Goal: Transaction & Acquisition: Download file/media

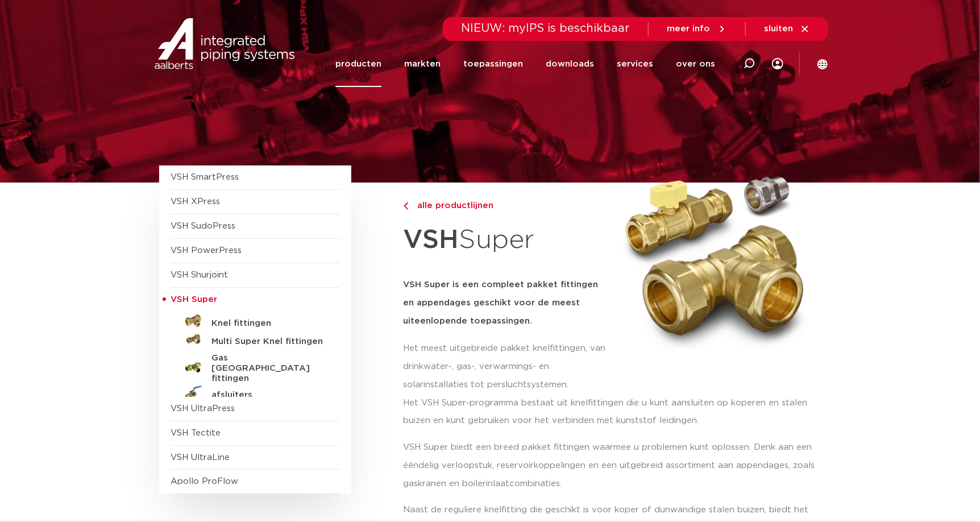
click at [251, 45] on img at bounding box center [225, 43] width 146 height 51
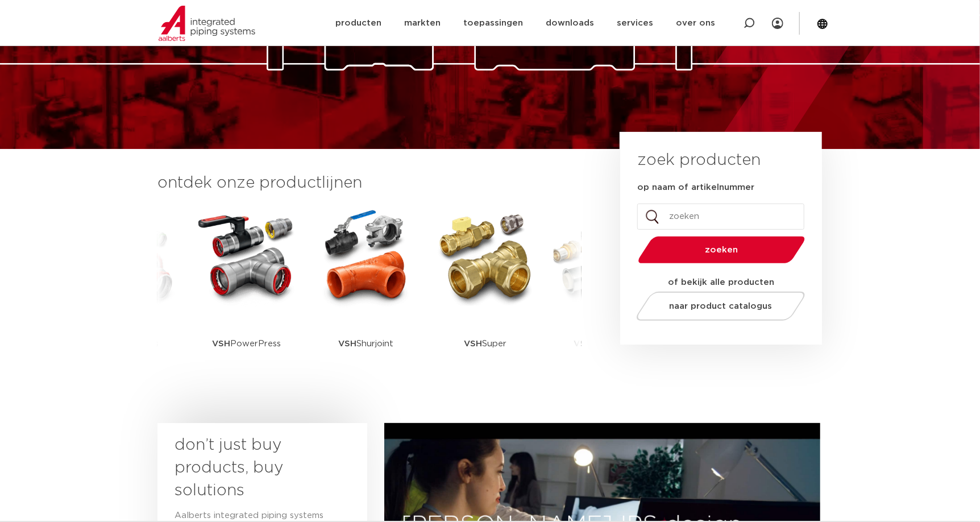
scroll to position [169, 0]
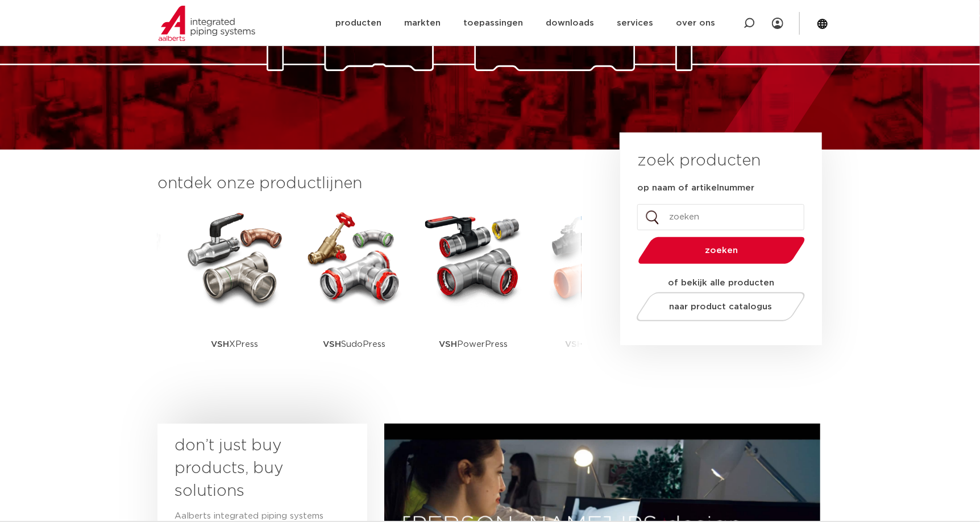
click at [237, 279] on img at bounding box center [235, 257] width 102 height 102
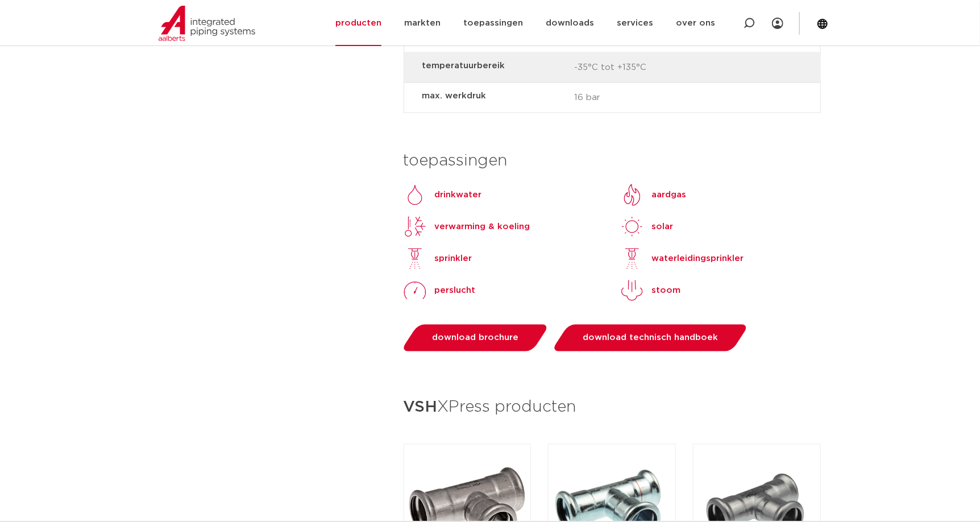
scroll to position [1031, 0]
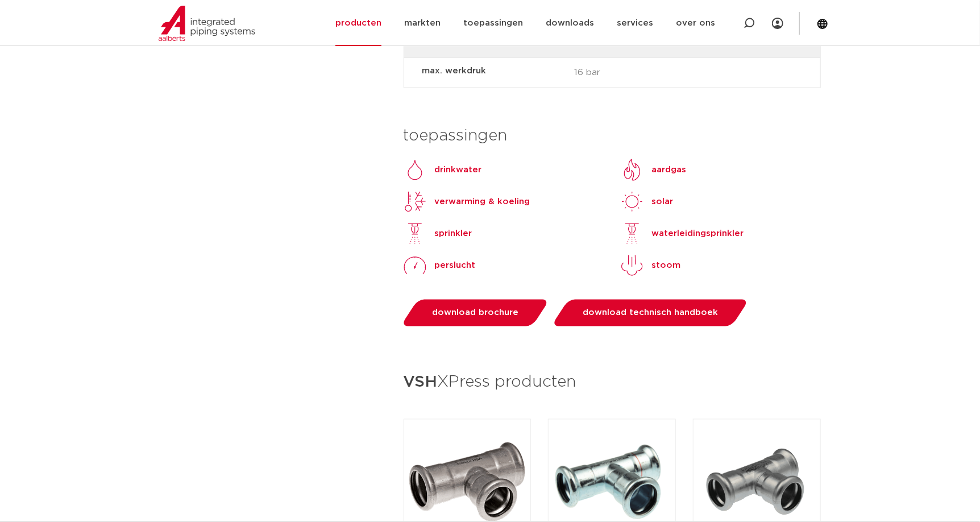
click at [483, 309] on span "download brochure" at bounding box center [475, 313] width 86 height 9
click at [622, 309] on span "download technisch handboek" at bounding box center [650, 313] width 135 height 9
